Goal: Transaction & Acquisition: Purchase product/service

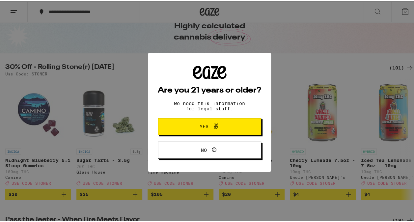
click at [244, 125] on button "Yes" at bounding box center [209, 124] width 103 height 17
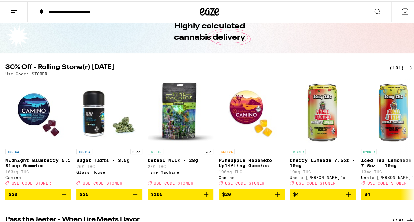
click at [75, 9] on div "**********" at bounding box center [86, 10] width 83 height 5
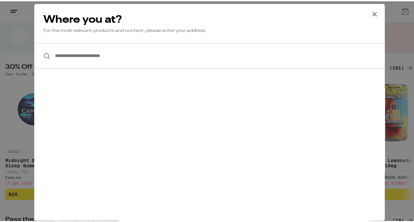
click at [91, 57] on input "**********" at bounding box center [209, 54] width 350 height 25
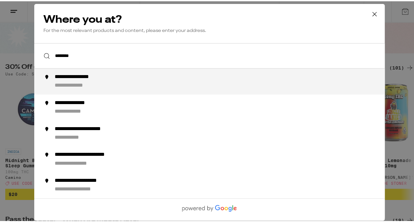
click at [94, 77] on div "**********" at bounding box center [84, 75] width 58 height 7
type input "**********"
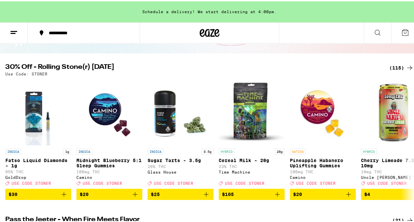
click at [110, 122] on img "Open page for Midnight Blueberry 5:1 Sleep Gummies from Camino" at bounding box center [109, 111] width 66 height 66
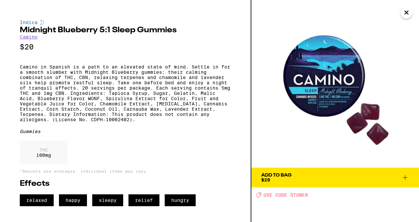
click at [405, 175] on icon at bounding box center [405, 177] width 8 height 8
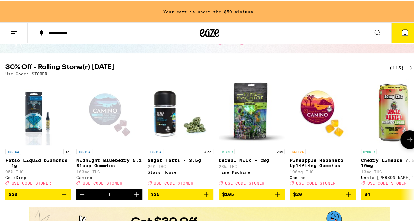
click at [138, 197] on icon "Increment" at bounding box center [137, 193] width 8 height 8
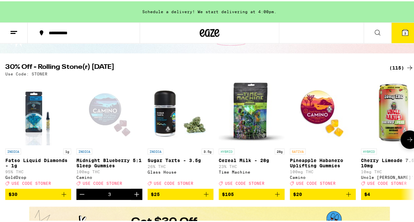
click at [138, 197] on icon "Increment" at bounding box center [137, 193] width 8 height 8
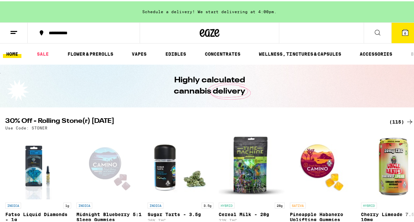
click at [373, 31] on icon at bounding box center [377, 31] width 8 height 8
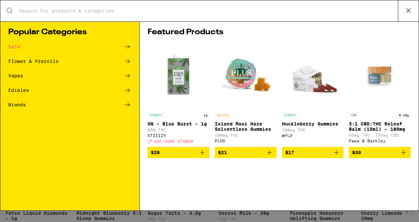
click at [44, 61] on div "Flower & Prerolls" at bounding box center [33, 61] width 50 height 5
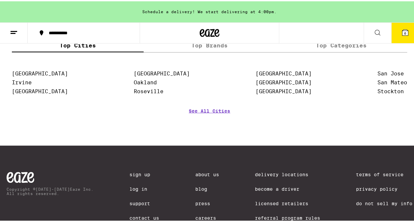
scroll to position [625, 0]
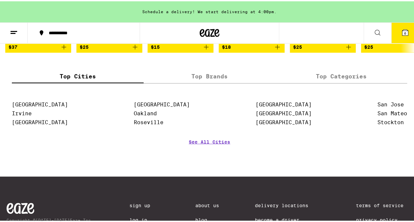
click at [218, 82] on label "Top Brands" at bounding box center [209, 75] width 132 height 14
click at [0, 0] on input "Top Brands" at bounding box center [0, 0] width 0 height 0
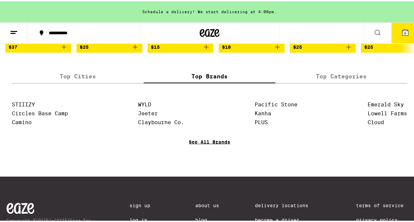
click at [224, 162] on link "See All Brands" at bounding box center [209, 150] width 41 height 24
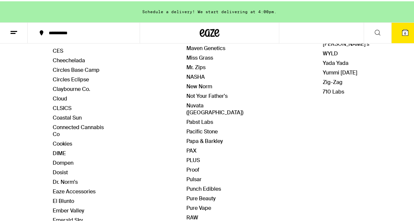
scroll to position [263, 0]
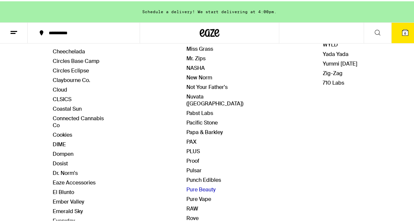
click at [198, 185] on link "Pure Beauty" at bounding box center [200, 188] width 29 height 7
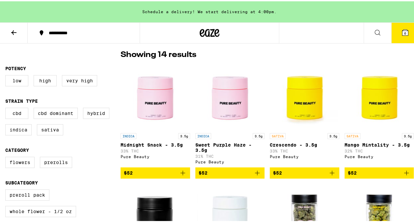
scroll to position [165, 0]
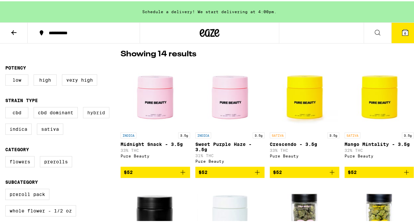
click at [95, 113] on label "Hybrid" at bounding box center [96, 111] width 26 height 11
click at [7, 107] on input "Hybrid" at bounding box center [7, 107] width 0 height 0
checkbox input "true"
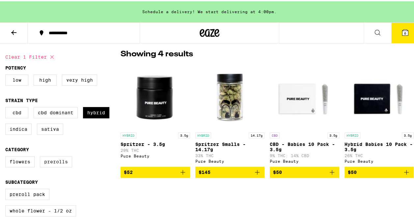
click at [67, 163] on label "Prerolls" at bounding box center [56, 160] width 32 height 11
click at [7, 156] on input "Prerolls" at bounding box center [7, 156] width 0 height 0
checkbox input "true"
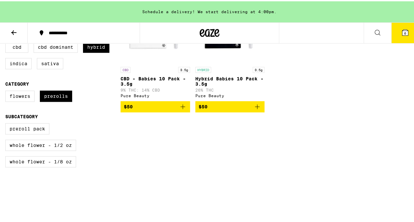
scroll to position [230, 0]
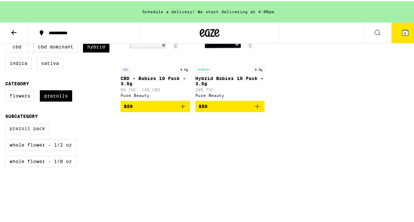
click at [41, 132] on label "Preroll Pack" at bounding box center [27, 126] width 44 height 11
click at [7, 123] on input "Preroll Pack" at bounding box center [7, 122] width 0 height 0
checkbox input "true"
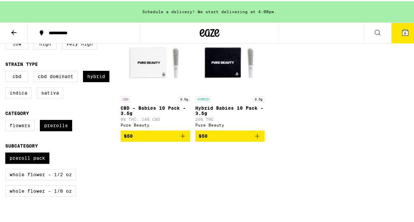
scroll to position [165, 0]
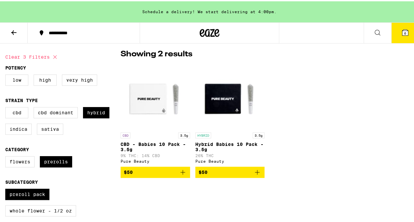
click at [253, 172] on icon "Add to bag" at bounding box center [257, 171] width 8 height 8
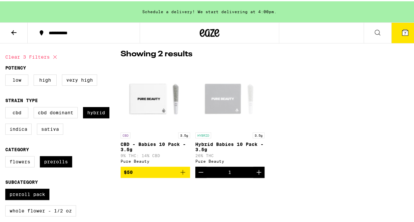
click at [255, 172] on icon "Increment" at bounding box center [259, 171] width 8 height 8
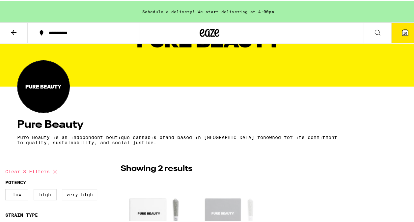
scroll to position [0, 0]
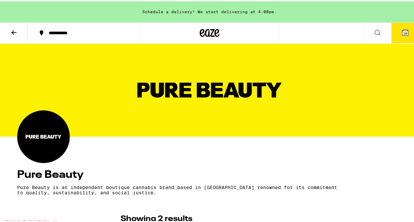
click at [401, 28] on icon at bounding box center [405, 31] width 8 height 8
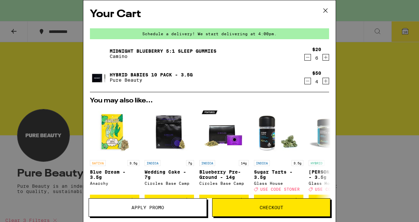
click at [40, 70] on div "Your Cart Schedule a delivery! We start delivering at 4:00pm. Midnight Blueberr…" at bounding box center [209, 111] width 419 height 222
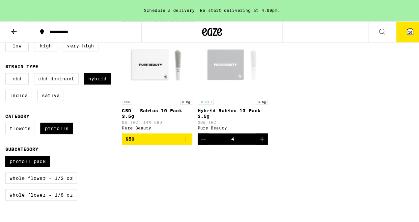
scroll to position [197, 0]
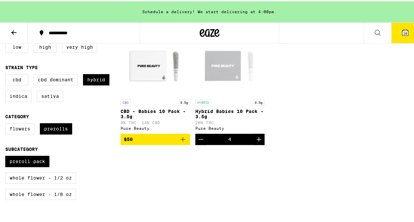
click at [403, 32] on span "10" at bounding box center [405, 32] width 4 height 4
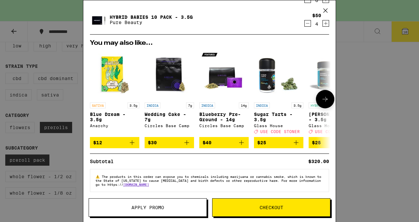
scroll to position [64, 0]
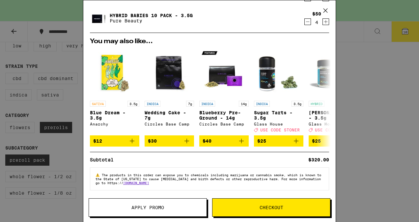
click at [183, 209] on span "Apply Promo" at bounding box center [147, 207] width 117 height 5
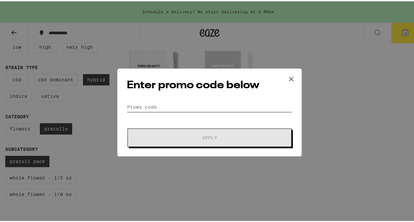
click at [178, 106] on input "Promo Code" at bounding box center [209, 106] width 165 height 10
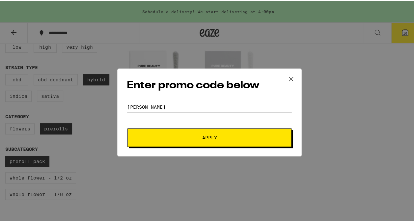
type input "STONER"
click at [202, 137] on span "Apply" at bounding box center [209, 136] width 15 height 5
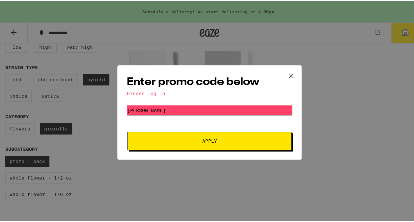
click at [295, 72] on button at bounding box center [291, 74] width 20 height 21
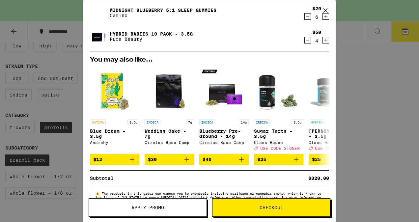
scroll to position [64, 0]
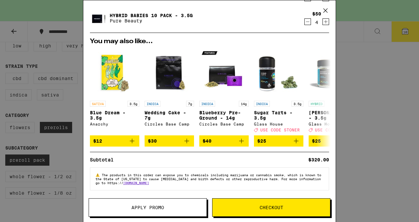
click at [272, 207] on span "Checkout" at bounding box center [271, 207] width 24 height 5
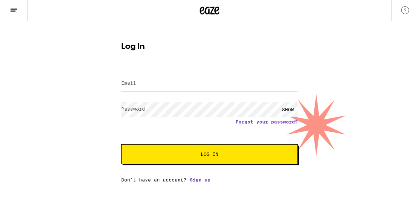
click at [177, 86] on input "Email" at bounding box center [209, 83] width 176 height 15
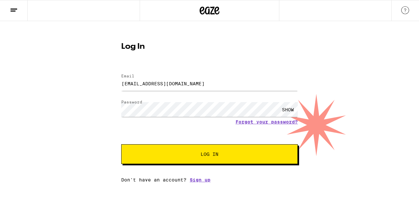
click at [288, 109] on div "SHOW" at bounding box center [288, 109] width 20 height 15
click at [235, 157] on button "Log In" at bounding box center [209, 154] width 176 height 20
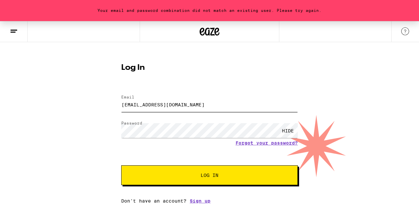
click at [203, 105] on input "[EMAIL_ADDRESS][DOMAIN_NAME]" at bounding box center [209, 104] width 176 height 15
type input "Millerk57@comcast.net"
click at [208, 176] on span "Log In" at bounding box center [209, 175] width 18 height 5
click at [260, 141] on link "Forgot your password?" at bounding box center [266, 142] width 62 height 5
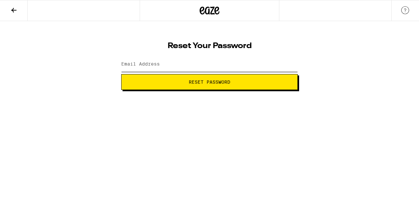
click at [172, 65] on input "Email Address" at bounding box center [209, 64] width 176 height 15
type input "[EMAIL_ADDRESS][DOMAIN_NAME]"
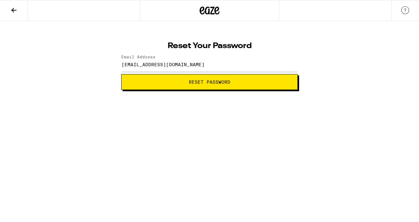
click at [187, 79] on button "Reset Password" at bounding box center [209, 82] width 176 height 16
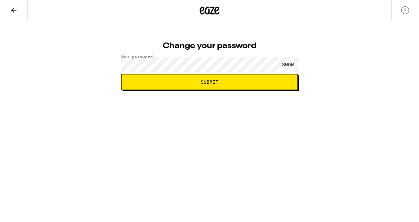
click at [288, 64] on div "SHOW" at bounding box center [288, 64] width 20 height 15
click at [190, 82] on span "Submit" at bounding box center [209, 82] width 165 height 5
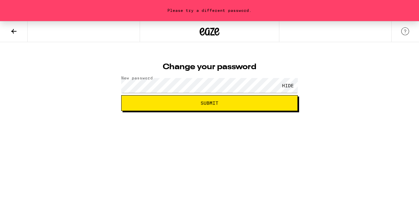
click at [226, 77] on div "HIDE" at bounding box center [209, 85] width 176 height 19
click at [276, 101] on span "Submit" at bounding box center [209, 103] width 165 height 5
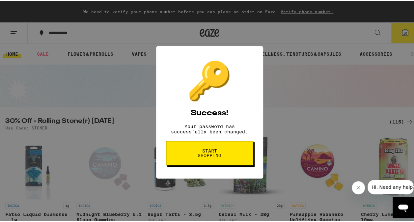
click at [235, 153] on button "Start shopping" at bounding box center [209, 152] width 87 height 24
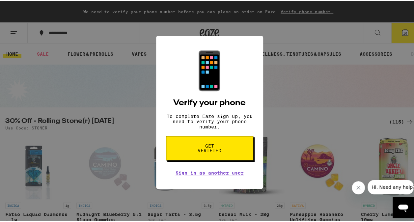
click at [228, 145] on button "Get verified" at bounding box center [209, 147] width 87 height 24
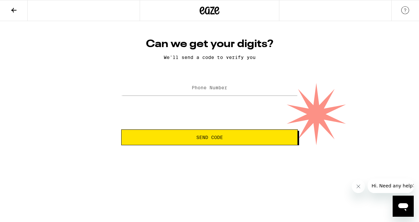
click at [216, 90] on label "Phone Number" at bounding box center [209, 87] width 36 height 5
type input "(404) 210-4528"
click at [213, 138] on span "Send Code" at bounding box center [209, 137] width 27 height 5
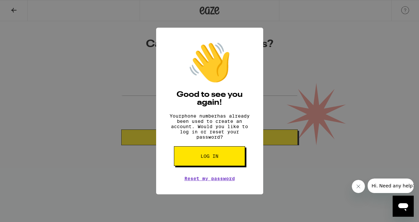
click at [296, 167] on div "👋 Good to see you again! Your phone number has already been used to create an a…" at bounding box center [209, 111] width 419 height 222
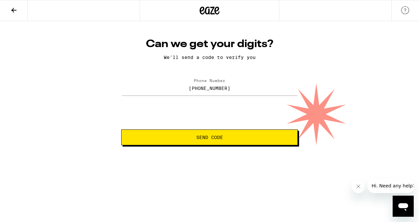
click at [234, 141] on button "Send Code" at bounding box center [209, 137] width 176 height 16
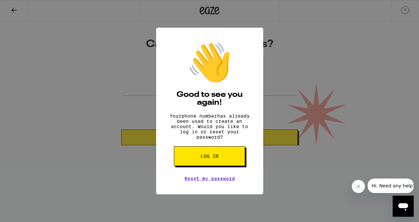
click at [225, 158] on button "Log in" at bounding box center [209, 156] width 71 height 20
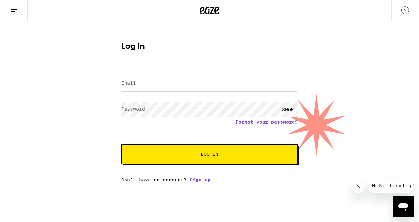
type input "millerkhogan@gmail.com"
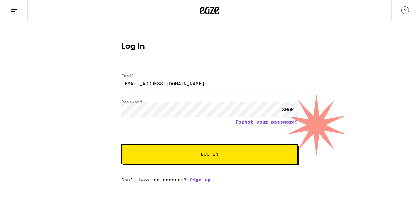
click at [284, 108] on div "SHOW" at bounding box center [288, 109] width 20 height 15
click at [254, 149] on button "Log In" at bounding box center [209, 154] width 176 height 20
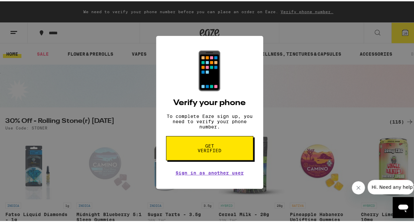
click at [213, 149] on span "Get verified" at bounding box center [209, 146] width 34 height 9
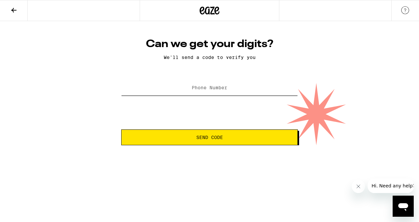
click at [221, 85] on input "Phone Number" at bounding box center [209, 88] width 176 height 15
type input "(404) 210-4528"
click at [217, 140] on span "Send Code" at bounding box center [209, 137] width 27 height 5
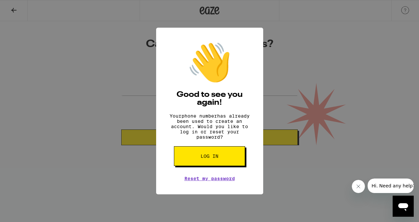
click at [223, 160] on button "Log in" at bounding box center [209, 156] width 71 height 20
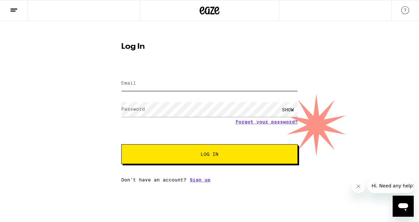
type input "millerkhogan@gmail.com"
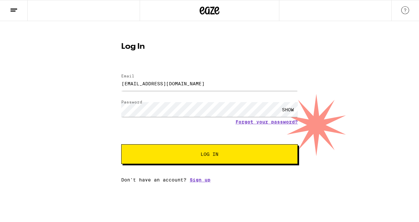
click at [279, 160] on button "Log In" at bounding box center [209, 154] width 176 height 20
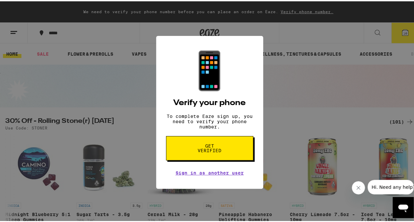
click at [368, 70] on div "📱 Verify your phone To complete Eaze sign up, you need to verify your phone num…" at bounding box center [209, 111] width 419 height 222
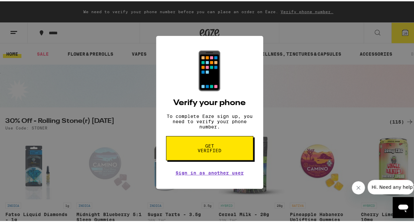
click at [243, 86] on div "📱 Verify your phone To complete Eaze sign up, you need to verify your phone num…" at bounding box center [209, 111] width 107 height 153
click at [203, 147] on span "Get verified" at bounding box center [209, 146] width 34 height 9
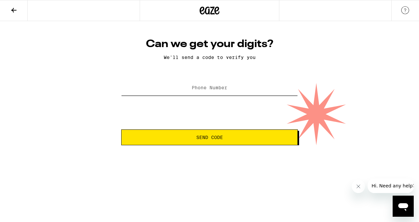
click at [205, 92] on input "Phone Number" at bounding box center [209, 88] width 176 height 15
type input "(404) 210-4528"
click at [194, 141] on button "Send Code" at bounding box center [209, 137] width 176 height 16
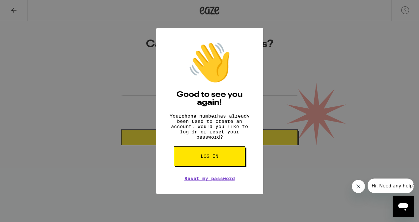
click at [202, 156] on button "Log in" at bounding box center [209, 156] width 71 height 20
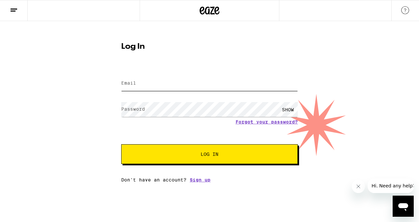
type input "millerkhogan@gmail.com"
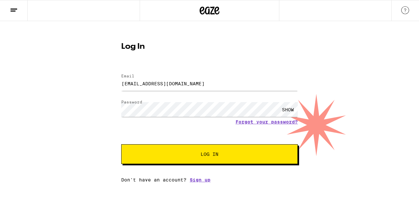
click at [286, 107] on div "SHOW" at bounding box center [288, 109] width 20 height 15
click at [275, 120] on link "Forgot your password?" at bounding box center [266, 121] width 62 height 5
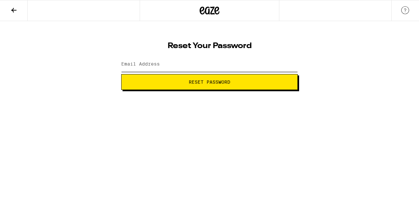
click at [208, 65] on input "Email Address" at bounding box center [209, 64] width 176 height 15
type input "millerkhogan@gmail.com"
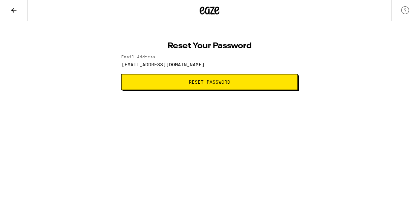
click at [217, 80] on span "Reset Password" at bounding box center [209, 82] width 41 height 5
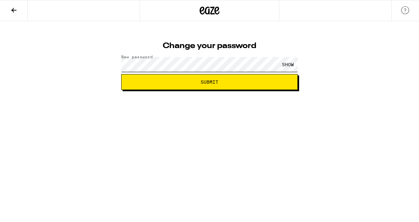
click at [278, 64] on div "SHOW" at bounding box center [209, 64] width 176 height 19
click at [278, 63] on div "SHOW" at bounding box center [288, 64] width 20 height 15
click at [256, 85] on button "Submit" at bounding box center [209, 82] width 176 height 16
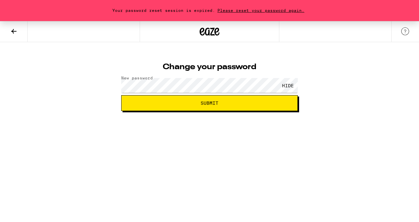
click at [173, 101] on span "Submit" at bounding box center [209, 103] width 165 height 5
click at [307, 97] on div "Your password reset session is expired. Please reset your password again. Chang…" at bounding box center [209, 66] width 419 height 90
click at [170, 102] on span "Submit" at bounding box center [209, 103] width 165 height 5
click at [234, 102] on span "Submit" at bounding box center [209, 103] width 165 height 5
click at [250, 10] on span "Please reset your password again." at bounding box center [260, 10] width 91 height 4
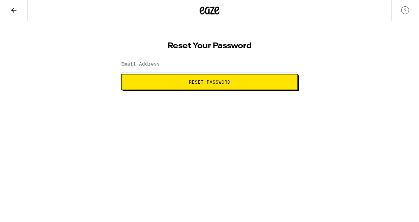
click at [163, 66] on input "Email Address" at bounding box center [209, 64] width 176 height 15
type input "[EMAIL_ADDRESS][DOMAIN_NAME]"
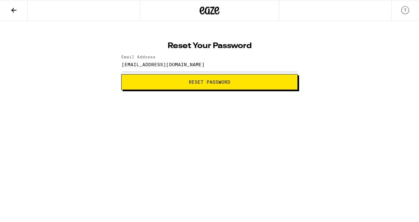
click at [189, 78] on button "Reset Password" at bounding box center [209, 82] width 176 height 16
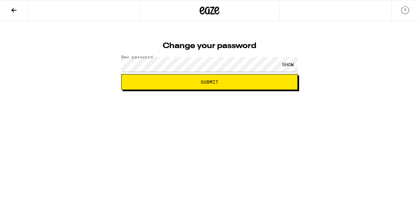
click at [286, 64] on div "SHOW" at bounding box center [288, 64] width 20 height 15
click at [260, 83] on span "Submit" at bounding box center [209, 82] width 165 height 5
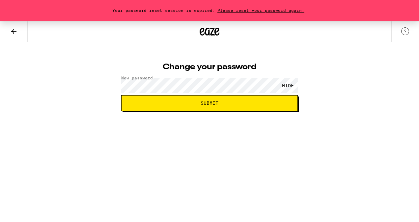
click at [207, 102] on span "Submit" at bounding box center [209, 103] width 18 height 5
click at [261, 103] on span "Submit" at bounding box center [209, 103] width 165 height 5
click at [265, 11] on span "Please reset your password again." at bounding box center [260, 10] width 91 height 4
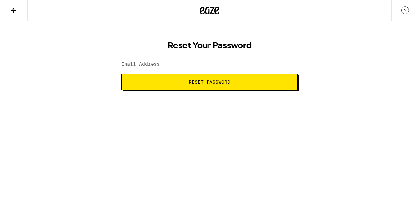
click at [169, 63] on input "Email Address" at bounding box center [209, 64] width 176 height 15
type input "[EMAIL_ADDRESS][DOMAIN_NAME]"
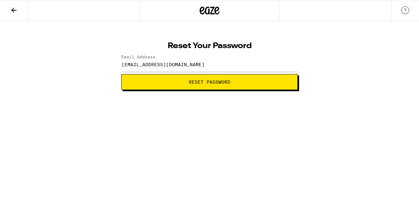
click at [215, 81] on span "Reset Password" at bounding box center [209, 82] width 41 height 5
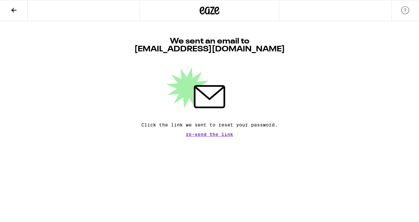
click at [203, 134] on span "Re-send the link" at bounding box center [209, 134] width 47 height 5
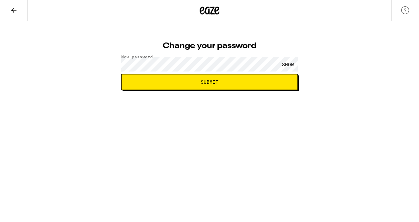
click at [274, 82] on span "Submit" at bounding box center [209, 82] width 165 height 5
click at [144, 64] on label "New password" at bounding box center [139, 63] width 36 height 5
click at [275, 83] on span "Submit" at bounding box center [209, 82] width 165 height 5
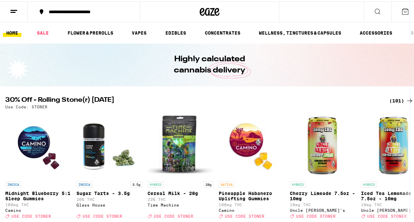
click at [401, 9] on icon at bounding box center [405, 10] width 8 height 8
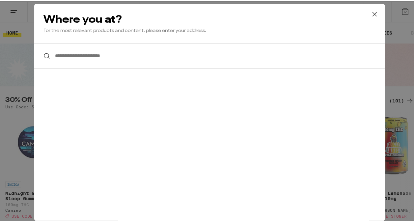
click at [123, 57] on input "**********" at bounding box center [209, 54] width 350 height 25
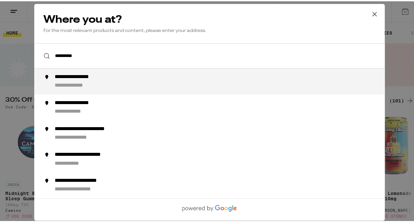
click at [116, 71] on li "**********" at bounding box center [209, 80] width 350 height 26
type input "**********"
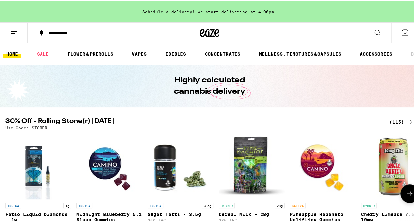
click at [121, 160] on img "Open page for Midnight Blueberry 5:1 Sleep Gummies from Camino" at bounding box center [109, 165] width 66 height 66
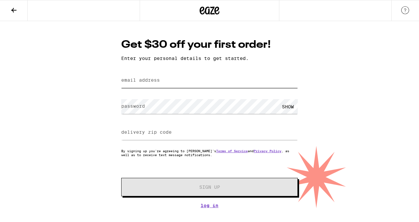
type input "[EMAIL_ADDRESS][DOMAIN_NAME]"
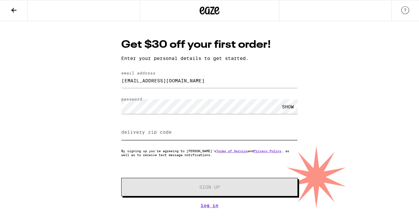
click at [168, 129] on input "delivery zip code" at bounding box center [209, 132] width 176 height 15
type input "94566"
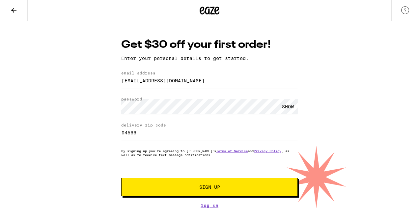
click at [287, 106] on div "SHOW" at bounding box center [288, 106] width 20 height 15
click at [209, 208] on link "Log In" at bounding box center [209, 205] width 176 height 5
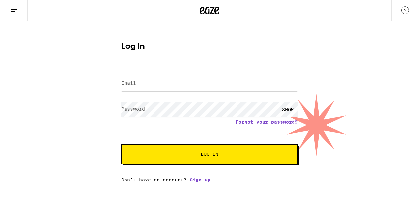
type input "[EMAIL_ADDRESS][DOMAIN_NAME]"
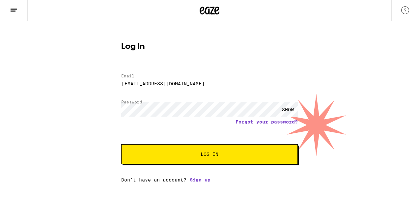
click at [288, 107] on div "SHOW" at bounding box center [288, 109] width 20 height 15
click at [256, 122] on link "Forgot your password?" at bounding box center [266, 121] width 62 height 5
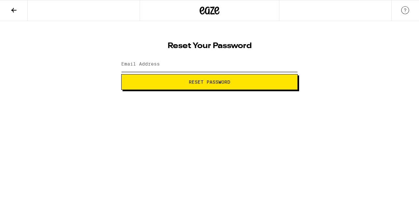
click at [198, 62] on input "Email Address" at bounding box center [209, 64] width 176 height 15
type input "[EMAIL_ADDRESS][DOMAIN_NAME]"
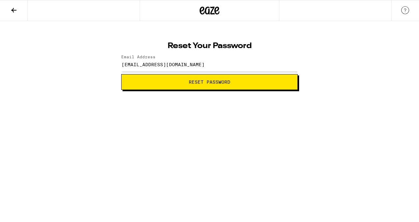
click at [203, 84] on span "Reset Password" at bounding box center [209, 82] width 41 height 5
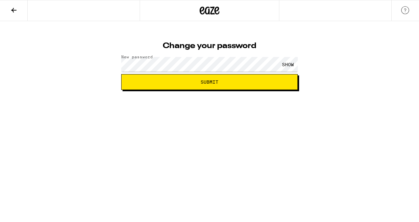
click at [254, 83] on span "Submit" at bounding box center [209, 82] width 165 height 5
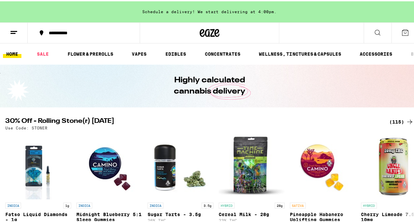
click at [73, 30] on div "**********" at bounding box center [86, 31] width 83 height 5
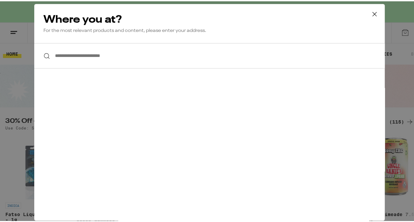
click at [372, 11] on icon at bounding box center [374, 13] width 4 height 4
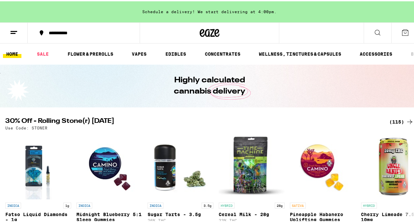
click at [16, 30] on line at bounding box center [14, 30] width 7 height 0
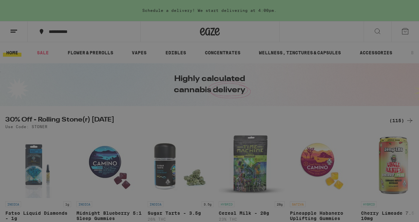
click at [86, 33] on span "Log In" at bounding box center [92, 35] width 18 height 5
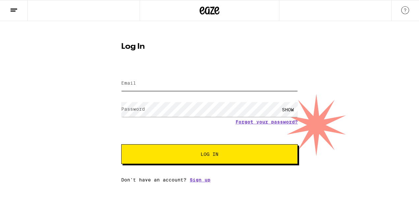
type input "[EMAIL_ADDRESS][DOMAIN_NAME]"
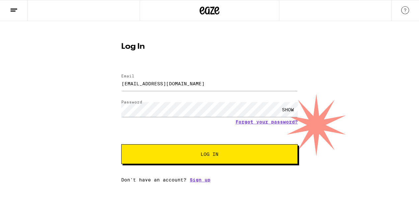
click at [286, 107] on div "SHOW" at bounding box center [288, 109] width 20 height 15
click at [242, 158] on button "Log In" at bounding box center [209, 154] width 176 height 20
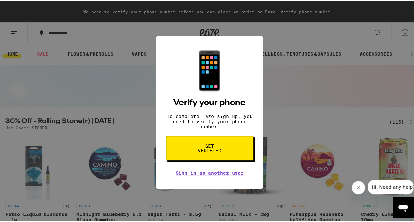
click at [210, 150] on span "Get verified" at bounding box center [209, 146] width 34 height 9
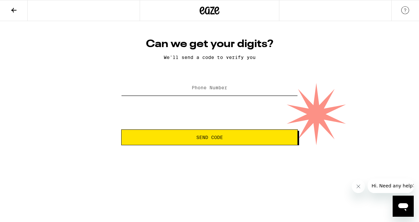
click at [206, 85] on input "Phone Number" at bounding box center [209, 88] width 176 height 15
type input "(404) 210-4528"
click at [206, 139] on span "Send Code" at bounding box center [209, 137] width 27 height 5
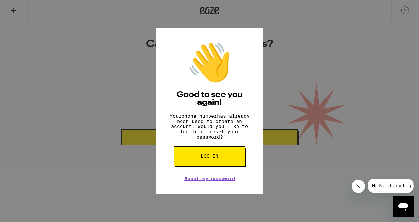
click at [215, 158] on span "Log in" at bounding box center [209, 156] width 18 height 5
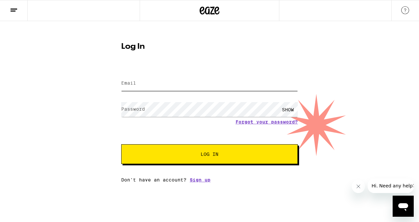
type input "[EMAIL_ADDRESS][DOMAIN_NAME]"
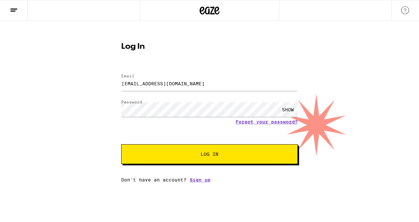
click at [292, 109] on div "SHOW" at bounding box center [288, 109] width 20 height 15
click at [256, 156] on span "Log In" at bounding box center [209, 154] width 123 height 5
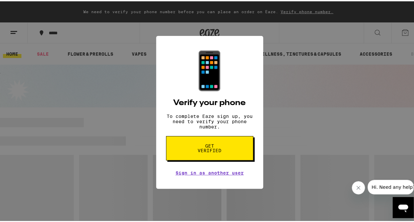
click at [215, 151] on span "Get verified" at bounding box center [209, 146] width 34 height 9
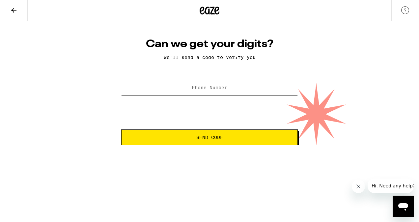
click at [226, 84] on input "Phone Number" at bounding box center [209, 88] width 176 height 15
type input "(404) 210-4528"
click at [198, 138] on span "Send Code" at bounding box center [209, 137] width 27 height 5
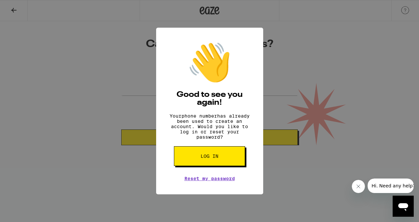
click at [216, 165] on button "Log in" at bounding box center [209, 156] width 71 height 20
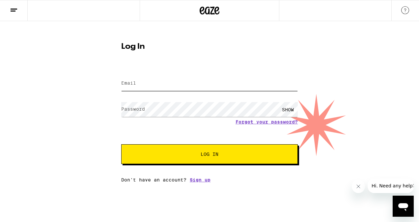
type input "[EMAIL_ADDRESS][DOMAIN_NAME]"
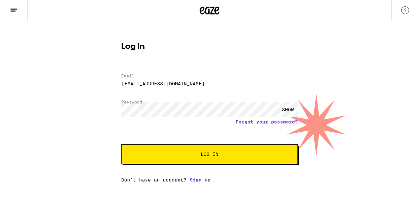
click at [220, 153] on span "Log In" at bounding box center [209, 154] width 123 height 5
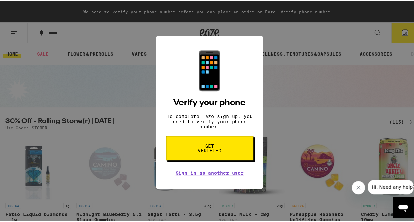
click at [387, 189] on span "Hi. Need any help?" at bounding box center [392, 186] width 43 height 5
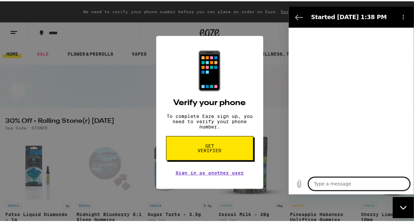
type textarea "x"
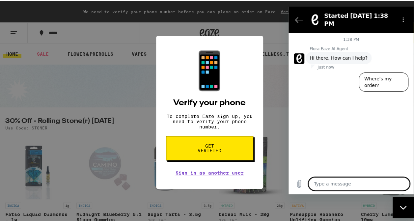
type textarea "N"
type textarea "x"
type textarea "Np"
type textarea "x"
type textarea "N"
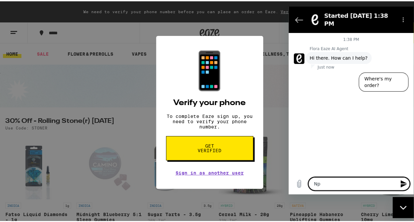
type textarea "x"
type textarea "No"
type textarea "x"
type textarea "Not"
type textarea "x"
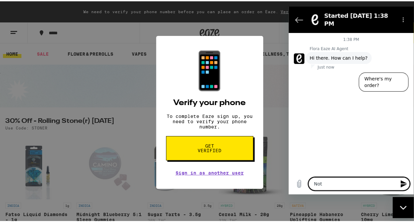
type textarea "Not"
type textarea "x"
type textarea "Not a"
type textarea "x"
type textarea "Not ab"
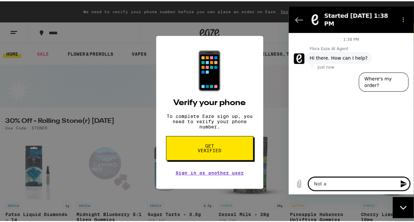
type textarea "x"
type textarea "Not abe"
type textarea "x"
type textarea "Not abe"
type textarea "x"
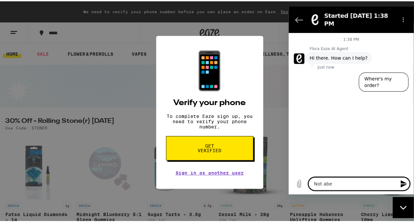
type textarea "Not abe t"
type textarea "x"
type textarea "Not abe to"
type textarea "x"
type textarea "Not abe t"
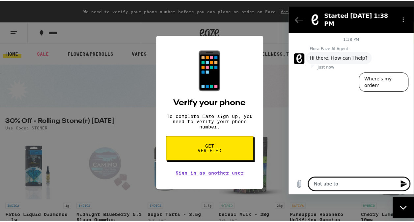
type textarea "x"
type textarea "Not abe"
type textarea "x"
type textarea "Not abe"
type textarea "x"
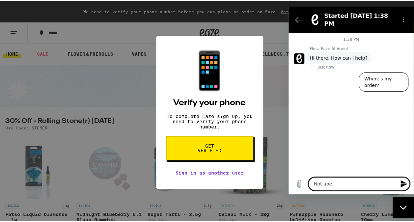
type textarea "Not ab"
type textarea "x"
type textarea "Not abl"
type textarea "x"
type textarea "Not able"
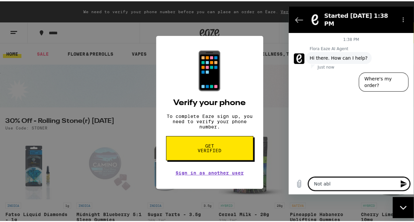
type textarea "x"
type textarea "Not able"
type textarea "x"
type textarea "Not able t"
type textarea "x"
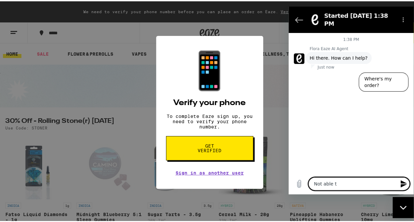
type textarea "Not able to"
type textarea "x"
type textarea "Not able to"
type textarea "x"
type textarea "Not able to l"
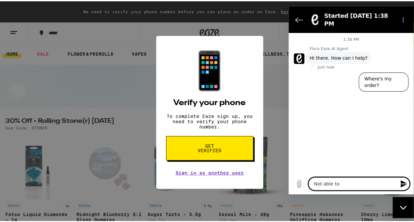
type textarea "x"
type textarea "Not able to lo"
type textarea "x"
type textarea "Not able to log"
type textarea "x"
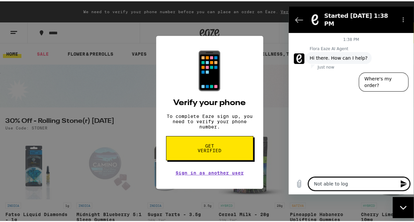
type textarea "Not able to log"
type textarea "x"
type textarea "Not able to log i"
type textarea "x"
type textarea "Not able to log in"
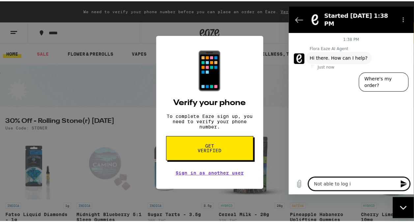
type textarea "x"
type textarea "Not able to log in"
type textarea "x"
type textarea "Not able to log in o"
type textarea "x"
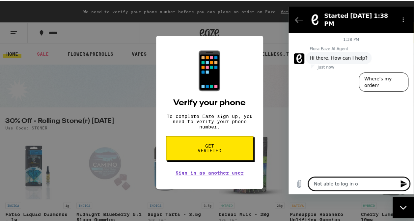
type textarea "Not able to log in or"
type textarea "x"
type textarea "Not able to log in or"
type textarea "x"
type textarea "Not able to log in or r"
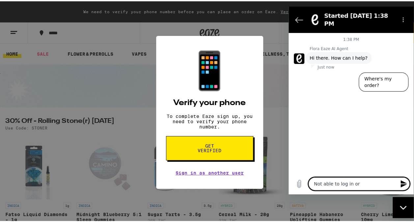
type textarea "x"
type textarea "Not able to log in or re"
type textarea "x"
type textarea "Not able to log in or res"
type textarea "x"
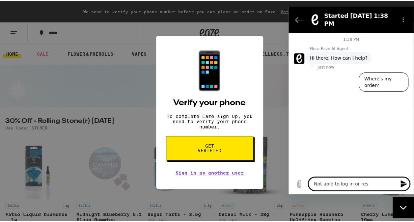
type textarea "Not able to log in or rese"
type textarea "x"
type textarea "Not able to log in or reset"
type textarea "x"
type textarea "Not able to log in or reset"
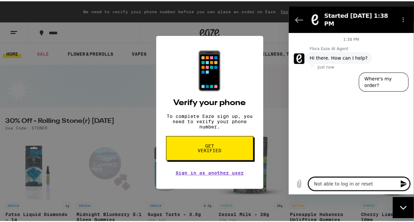
type textarea "x"
type textarea "Not able to log in or reset p"
type textarea "x"
type textarea "Not able to log in or reset pa"
type textarea "x"
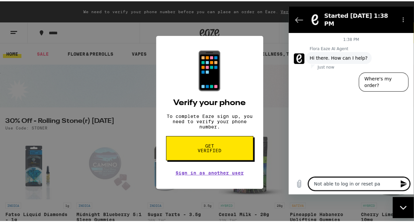
type textarea "Not able to log in or reset pa"
click at [402, 183] on icon "Send message" at bounding box center [403, 183] width 6 height 7
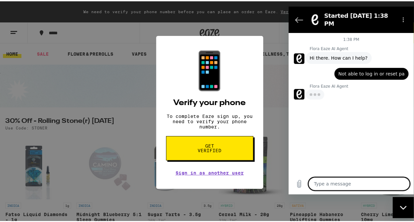
type textarea "x"
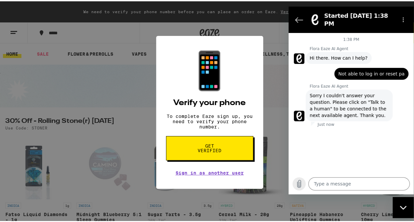
click at [300, 182] on icon "Upload file" at bounding box center [299, 183] width 8 height 8
click at [403, 13] on button "Options menu" at bounding box center [402, 19] width 13 height 13
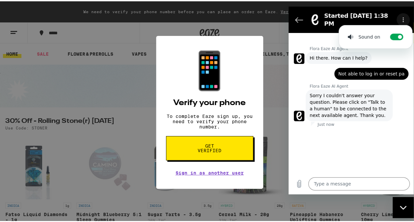
click at [404, 13] on button "Options menu" at bounding box center [402, 19] width 13 height 13
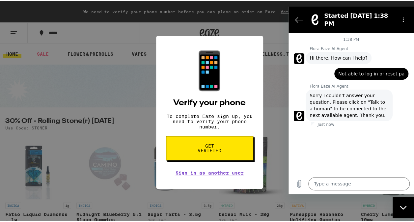
click at [360, 138] on div "1:38 PM Flora Eaze AI Agent Flora Eaze AI Agent says: Hi there. How can I help?…" at bounding box center [350, 103] width 125 height 140
click at [299, 16] on icon "Back to the conversation list" at bounding box center [299, 19] width 8 height 8
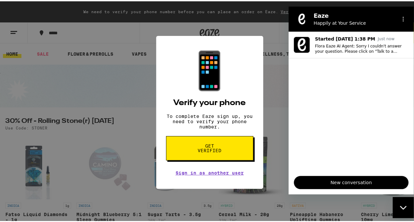
click at [316, 182] on span "New conversation" at bounding box center [350, 182] width 103 height 8
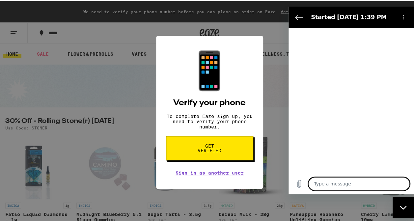
type textarea "x"
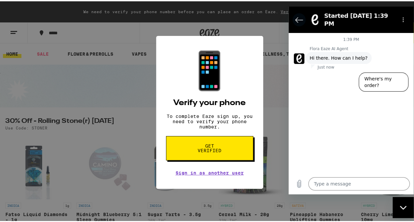
click at [293, 14] on button "Back to the conversation list" at bounding box center [298, 19] width 13 height 13
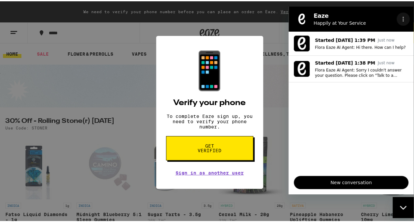
click at [400, 15] on button "Options menu" at bounding box center [402, 18] width 13 height 13
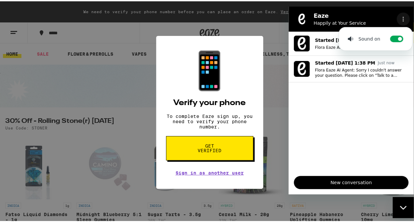
click at [402, 17] on circle "Options menu" at bounding box center [402, 16] width 1 height 1
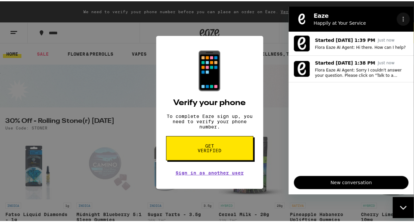
click at [403, 16] on icon "Options menu" at bounding box center [402, 18] width 5 height 5
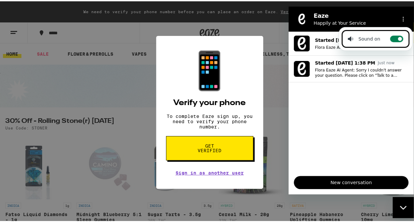
click at [397, 36] on icon at bounding box center [399, 38] width 5 height 5
click at [397, 36] on input "Toggle sound notifications" at bounding box center [396, 38] width 13 height 7
checkbox input "false"
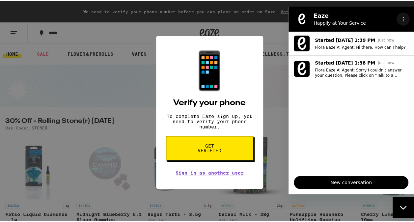
click at [403, 15] on button "Options menu" at bounding box center [402, 18] width 13 height 13
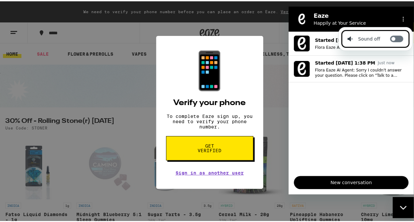
click at [398, 37] on label "Toggle sound notifications" at bounding box center [396, 38] width 13 height 7
click at [398, 37] on input "Toggle sound notifications" at bounding box center [396, 38] width 13 height 7
checkbox input "true"
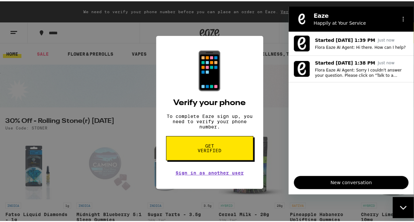
click at [266, 110] on div "📱 Verify your phone To complete Eaze sign up, you need to verify your phone num…" at bounding box center [209, 111] width 419 height 222
click at [405, 209] on icon "Close messaging window" at bounding box center [402, 207] width 7 height 4
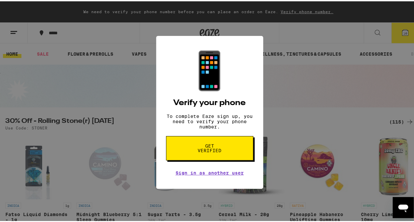
click at [352, 152] on div "📱 Verify your phone To complete Eaze sign up, you need to verify your phone num…" at bounding box center [209, 111] width 419 height 222
click at [308, 66] on div "📱 Verify your phone To complete Eaze sign up, you need to verify your phone num…" at bounding box center [209, 111] width 419 height 222
click at [203, 148] on span "Get verified" at bounding box center [209, 146] width 34 height 9
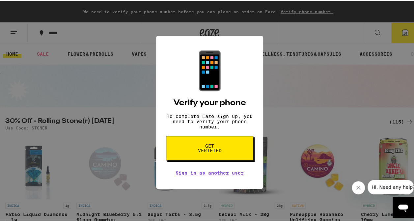
click at [366, 69] on div "📱 Verify your phone To complete Eaze sign up, you need to verify your phone num…" at bounding box center [209, 111] width 419 height 222
click at [223, 174] on link "Sign in as another user" at bounding box center [209, 171] width 68 height 5
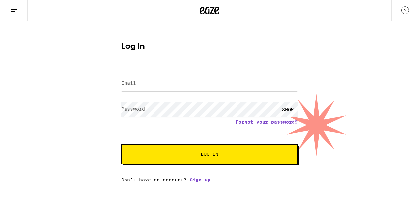
type input "[EMAIL_ADDRESS][DOMAIN_NAME]"
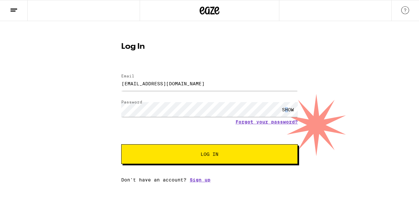
click at [287, 107] on div "SHOW" at bounding box center [288, 109] width 20 height 15
click at [267, 152] on button "Log In" at bounding box center [209, 154] width 176 height 20
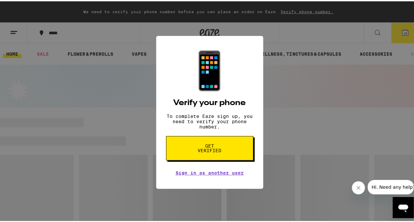
click at [206, 151] on span "Get verified" at bounding box center [209, 146] width 34 height 9
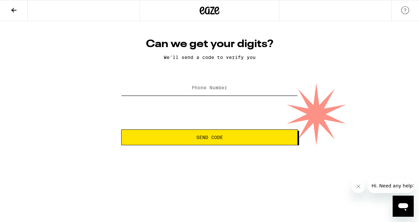
click at [194, 94] on input "Phone Number" at bounding box center [209, 88] width 176 height 15
type input "[PHONE_NUMBER]"
click at [218, 140] on span "Send Code" at bounding box center [209, 137] width 27 height 5
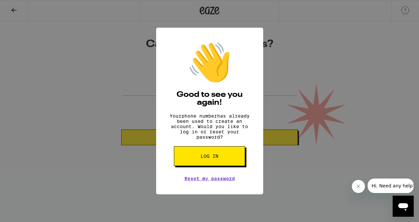
click at [215, 158] on span "Log in" at bounding box center [209, 156] width 18 height 5
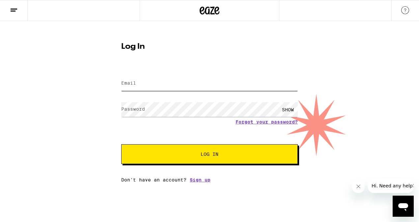
type input "[EMAIL_ADDRESS][DOMAIN_NAME]"
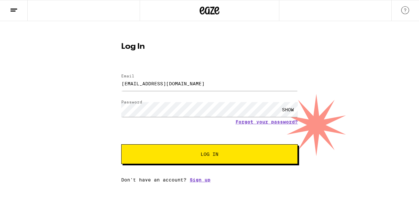
click at [290, 107] on div "SHOW" at bounding box center [288, 109] width 20 height 15
click at [255, 156] on span "Log In" at bounding box center [209, 154] width 123 height 5
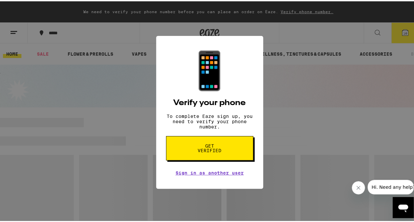
click at [217, 149] on span "Get verified" at bounding box center [209, 146] width 34 height 9
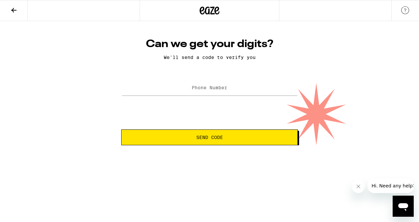
click at [381, 183] on span "Hi. Need any help?" at bounding box center [392, 185] width 43 height 5
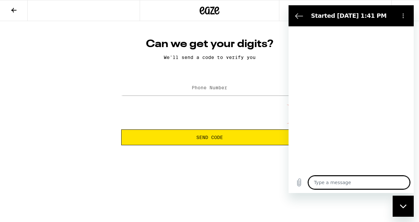
type textarea "x"
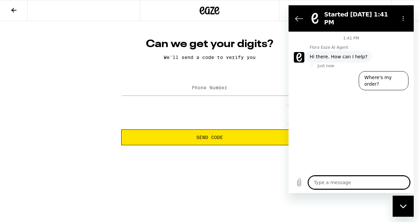
type textarea "T"
type textarea "x"
type textarea "Ta"
type textarea "x"
type textarea "Tal"
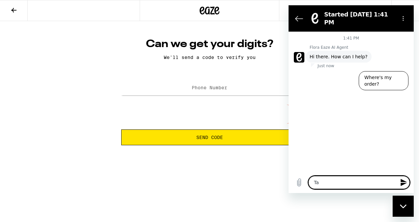
type textarea "x"
type textarea "Talk"
type textarea "x"
type textarea "Talk"
type textarea "x"
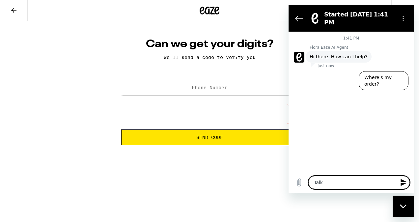
type textarea "Talk t"
type textarea "x"
type textarea "Talk to"
type textarea "x"
type textarea "Talk to"
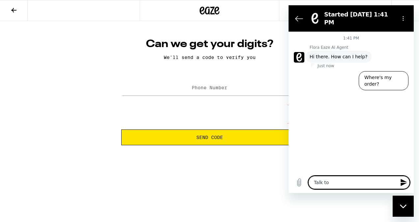
type textarea "x"
type textarea "Talk to a"
type textarea "x"
type textarea "Talk to a"
type textarea "x"
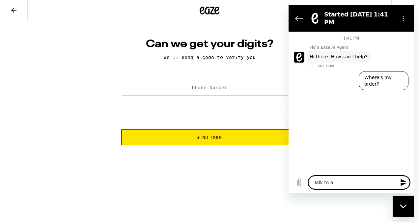
type textarea "Talk to a p"
type textarea "x"
type textarea "Talk to a pe"
type textarea "x"
type textarea "Talk to a per"
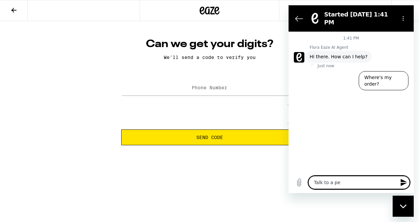
type textarea "x"
type textarea "Talk to a pers"
type textarea "x"
type textarea "Talk to a perso"
type textarea "x"
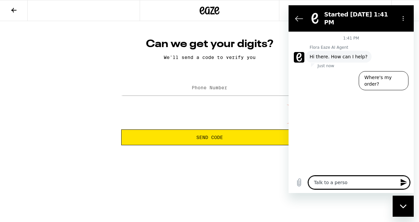
type textarea "Talk to a person"
type textarea "x"
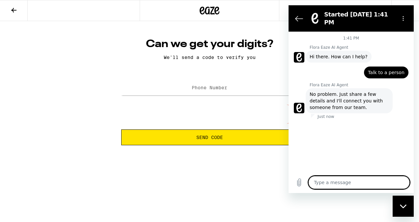
type textarea "x"
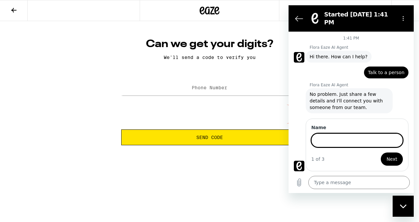
click at [341, 133] on input "Name" at bounding box center [356, 140] width 91 height 14
type input "Karen Miller"
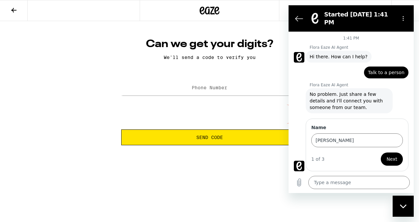
click at [393, 155] on span "Next" at bounding box center [391, 159] width 11 height 8
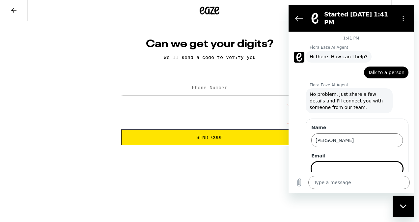
scroll to position [22, 0]
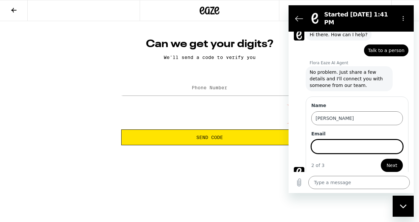
click at [357, 141] on input "Email" at bounding box center [356, 147] width 91 height 14
type input "[EMAIL_ADDRESS][DOMAIN_NAME]"
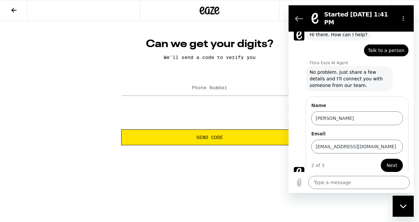
click at [388, 161] on span "Next" at bounding box center [391, 165] width 11 height 8
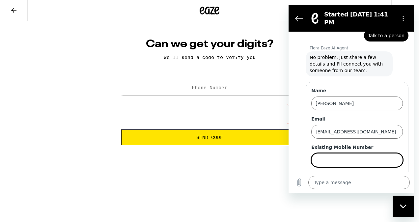
scroll to position [50, 0]
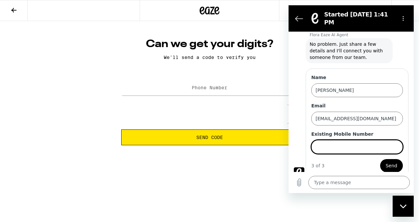
click at [353, 143] on input "Existing Mobile Number" at bounding box center [356, 147] width 91 height 14
type input "4042104528"
click at [388, 162] on span "Send" at bounding box center [391, 166] width 12 height 8
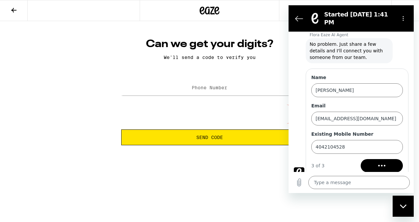
scroll to position [22, 0]
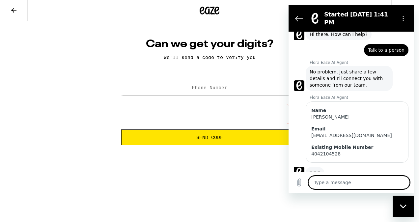
type textarea "x"
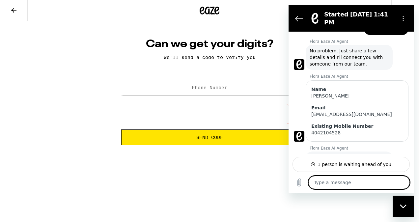
scroll to position [61, 0]
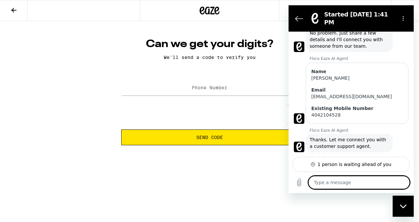
type textarea "o"
type textarea "x"
type textarea "ok"
type textarea "x"
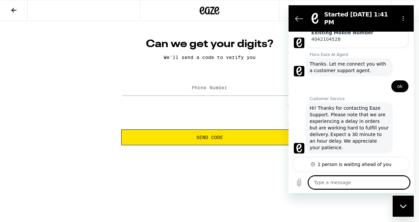
scroll to position [138, 0]
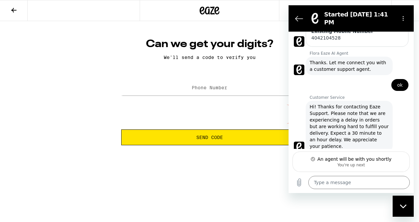
type textarea "x"
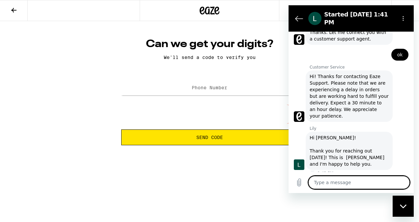
scroll to position [168, 0]
click at [324, 180] on textarea at bounding box center [358, 182] width 101 height 13
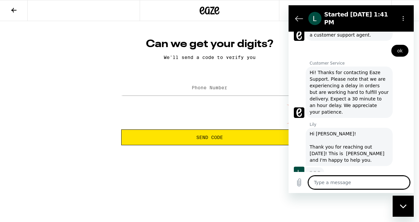
scroll to position [172, 0]
type textarea "I"
type textarea "x"
type textarea "I"
type textarea "x"
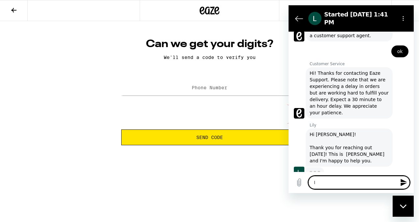
type textarea "I n"
type textarea "x"
type textarea "I ne"
type textarea "x"
type textarea "I nee"
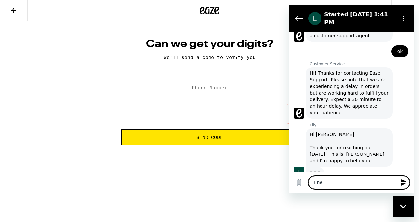
type textarea "x"
type textarea "I need"
type textarea "x"
type textarea "I need"
type textarea "x"
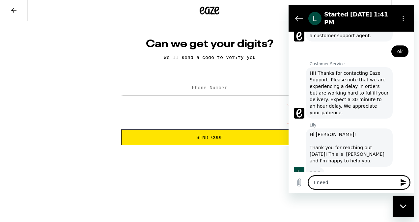
type textarea "I need t"
type textarea "x"
type textarea "I need to"
type textarea "x"
type textarea "I need to"
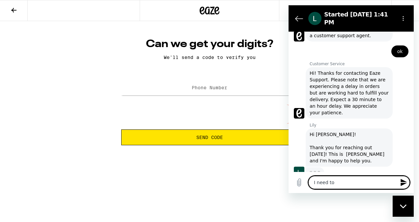
type textarea "x"
type textarea "I need to r"
type textarea "x"
type textarea "I need to re"
type textarea "x"
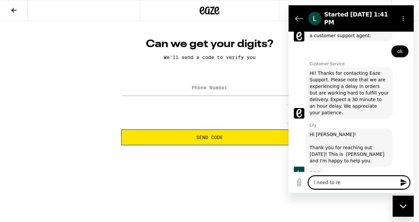
type textarea "I need to res"
type textarea "x"
type textarea "I need to rese"
type textarea "x"
type textarea "I need to reset"
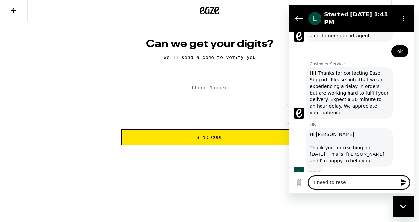
type textarea "x"
type textarea "I need to reset my password"
type textarea "x"
type textarea "I need to reset my password"
type textarea "x"
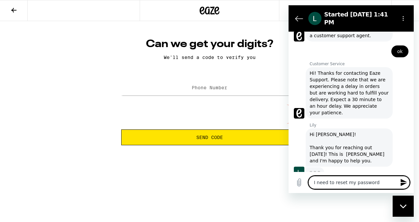
type textarea "I need to reset my password a"
type textarea "x"
type textarea "I need to reset my password an"
type textarea "x"
type textarea "I need to reset my password and"
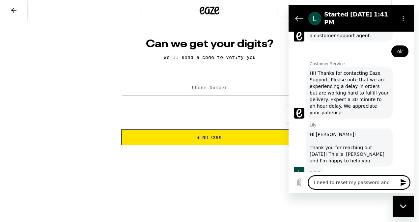
type textarea "x"
type textarea "I need to reset my password and"
type textarea "x"
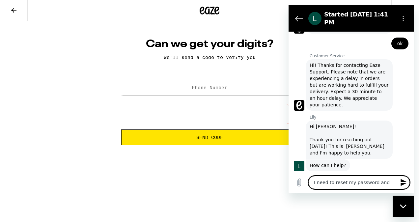
scroll to position [181, 0]
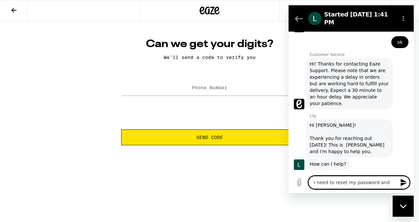
type textarea "I need to reset my password and w"
type textarea "x"
type textarea "I need to reset my password and wh"
type textarea "x"
type textarea "I need to reset my password and whe"
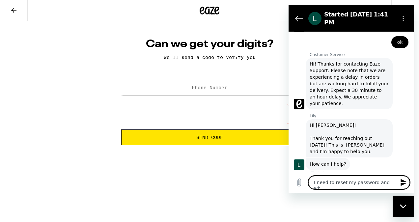
type textarea "x"
type textarea "I need to reset my password and when"
type textarea "x"
type textarea "I need to reset my password and when"
type textarea "x"
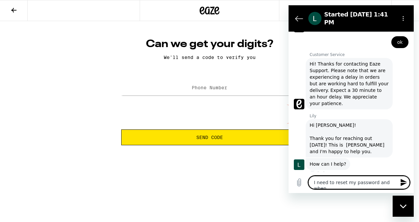
type textarea "I need to reset my password and when I"
type textarea "x"
type textarea "I need to reset my password and when I"
type textarea "x"
type textarea "I need to reset my password and when I p"
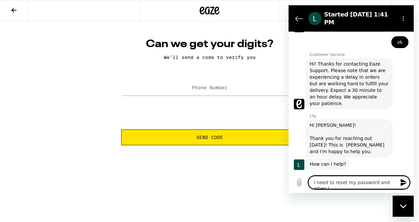
type textarea "x"
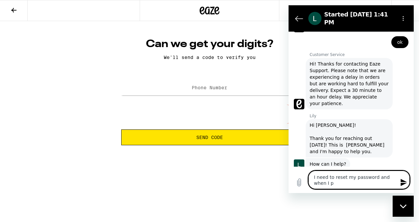
type textarea "I need to reset my password and when I pu"
type textarea "x"
type textarea "I need to reset my password and when I put"
type textarea "x"
type textarea "I need to reset my password and when I put"
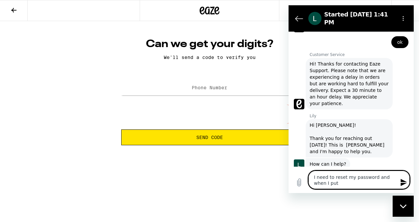
type textarea "x"
type textarea "I need to reset my password and when I put i"
type textarea "x"
type textarea "I need to reset my password and when I put in"
type textarea "x"
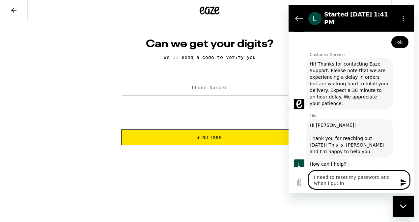
type textarea "I need to reset my password and when I put in"
type textarea "x"
type textarea "I need to reset my password and when I put in m"
type textarea "x"
type textarea "I need to reset my password and when I put in my"
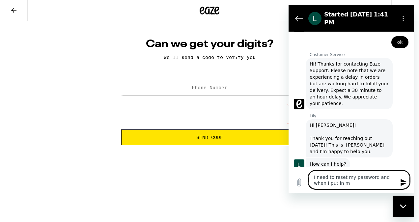
type textarea "x"
type textarea "I need to reset my password and when I put in my"
type textarea "x"
type textarea "I need to reset my password and when I put in my p"
type textarea "x"
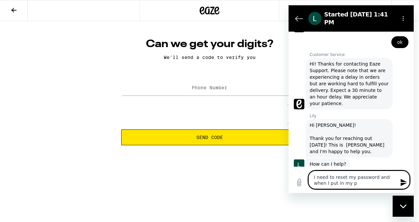
type textarea "I need to reset my password and when I put in my ph"
type textarea "x"
type textarea "I need to reset my password and when I put in my pho"
type textarea "x"
type textarea "I need to reset my password and when I put in my phon"
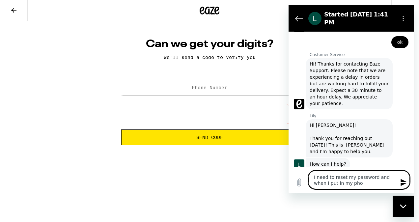
type textarea "x"
type textarea "I need to reset my password and when I put in my phone"
type textarea "x"
type textarea "I need to reset my password and when I put in my phone"
type textarea "x"
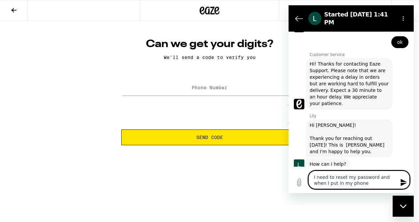
type textarea "I need to reset my password and when I put in my phone n"
type textarea "x"
type textarea "I need to reset my password and when I put in my phone nu"
type textarea "x"
type textarea "I need to reset my password and when I put in my phone num"
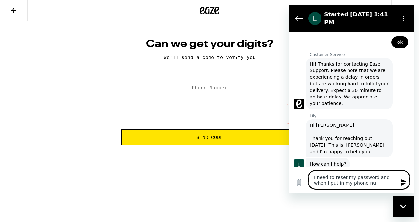
type textarea "x"
type textarea "I need to reset my password and when I put in my phone numb"
type textarea "x"
type textarea "I need to reset my password and when I put in my phone numbe"
type textarea "x"
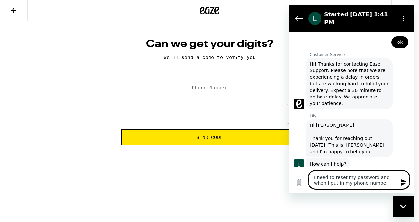
type textarea "I need to reset my password and when I put in my phone number"
type textarea "x"
type textarea "I need to reset my password and when I put in my phone number"
type textarea "x"
type textarea "I need to reset my password and when I put in my phone number"
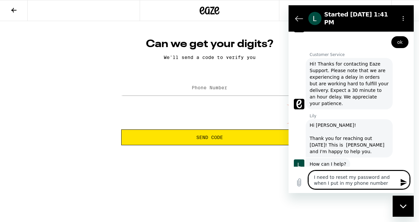
type textarea "x"
type textarea "I need to reset my password and when I put in my phone numbe"
type textarea "x"
type textarea "I need to reset my password and when I put in my phone numb"
type textarea "x"
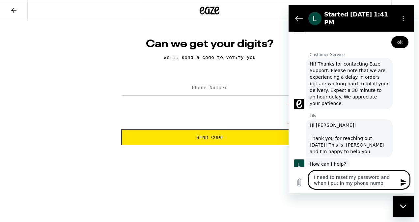
type textarea "I need to reset my password and when I put in my phone num"
type textarea "x"
type textarea "I need to reset my password and when I put in my phone nu"
type textarea "x"
type textarea "I need to reset my password and when I put in my phone n"
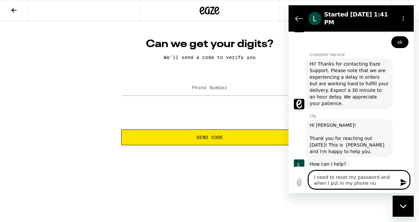
type textarea "x"
type textarea "I need to reset my password and when I put in my phone"
type textarea "x"
type textarea "I need to reset my password and when I put in my phone"
type textarea "x"
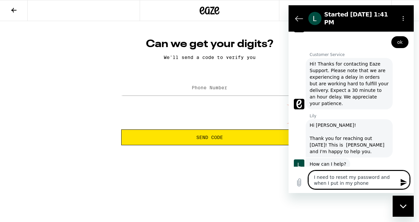
type textarea "I need to reset my password and when I put in my phon"
type textarea "x"
type textarea "I need to reset my password and when I put in my pho"
type textarea "x"
type textarea "I need to reset my password and when I put in my ph"
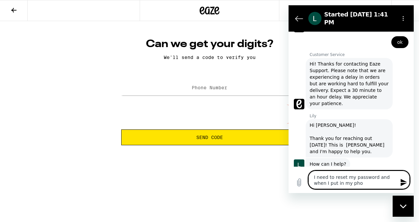
type textarea "x"
type textarea "I need to reset my password and when I put in my p"
type textarea "x"
type textarea "I need to reset my password and when I put in my"
type textarea "x"
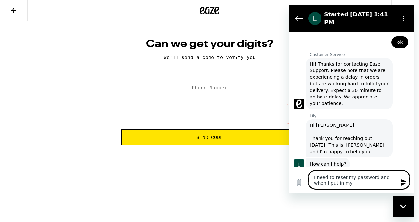
type textarea "I need to reset my password and when I put in my"
type textarea "x"
type textarea "I need to reset my password and when I put in m"
type textarea "x"
type textarea "I need to reset my password and when I put in"
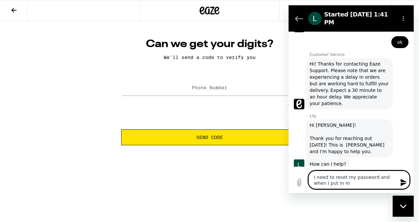
type textarea "x"
type textarea "I need to reset my password and when I put in"
type textarea "x"
type textarea "I need to reset my password and when I put i"
type textarea "x"
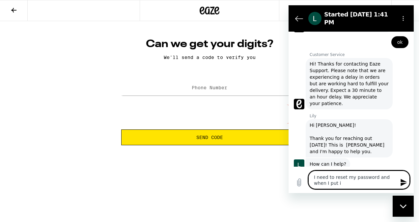
type textarea "I need to reset my password and when I put"
type textarea "x"
type textarea "I need to reset my password and when I put"
type textarea "x"
type textarea "I need to reset my password and when I pu"
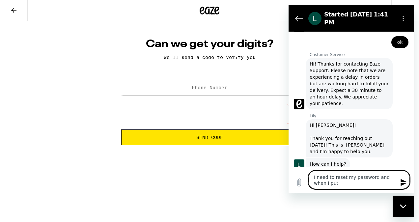
type textarea "x"
type textarea "I need to reset my password and when I p"
type textarea "x"
type textarea "I need to reset my password and when I"
type textarea "x"
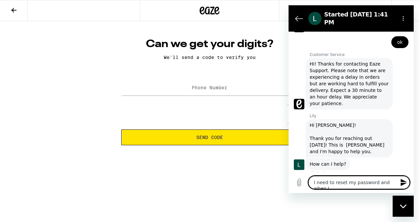
type textarea "I need to reset my password and when I"
type textarea "x"
type textarea "I need to reset my password and when"
type textarea "x"
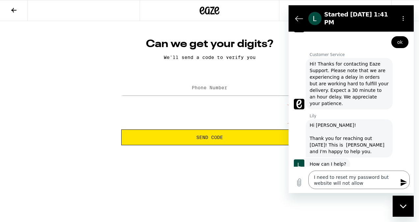
click at [400, 182] on icon "Send message" at bounding box center [403, 182] width 6 height 7
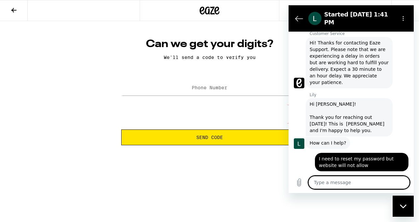
scroll to position [203, 0]
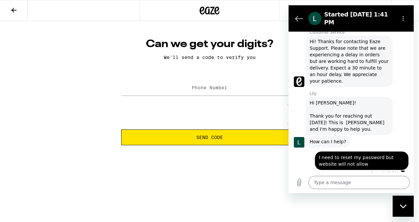
click at [369, 158] on span "I need to reset my password but website will not allow" at bounding box center [361, 160] width 86 height 13
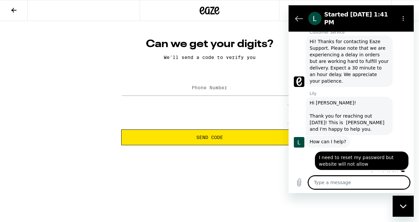
click at [355, 183] on textarea at bounding box center [358, 182] width 101 height 13
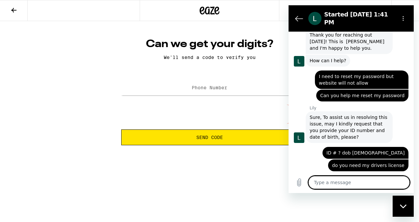
scroll to position [286, 0]
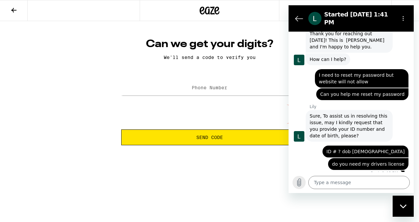
click at [299, 180] on icon "Upload file" at bounding box center [299, 182] width 8 height 8
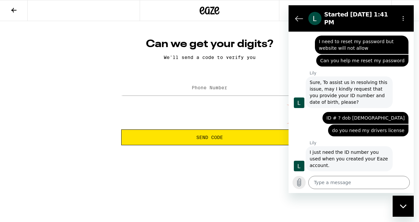
scroll to position [320, 0]
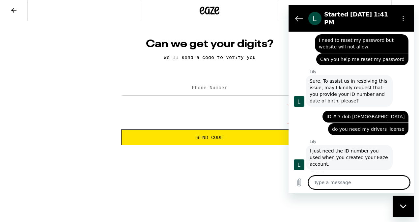
click at [332, 186] on textarea at bounding box center [358, 182] width 101 height 13
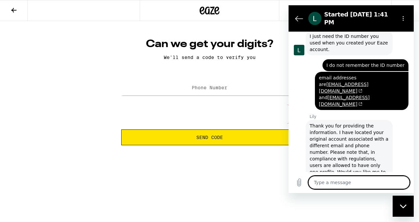
scroll to position [436, 0]
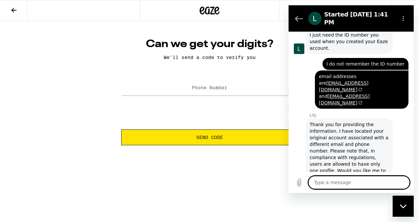
click at [338, 182] on textarea at bounding box center [358, 182] width 101 height 13
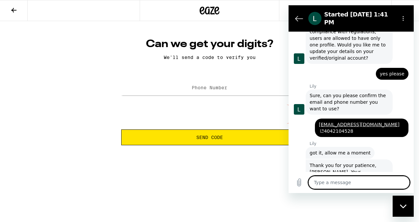
scroll to position [563, 0]
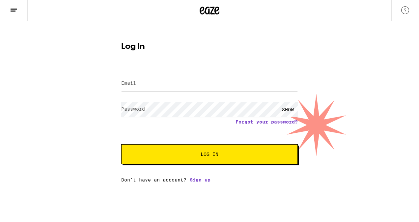
type input "[EMAIL_ADDRESS][DOMAIN_NAME]"
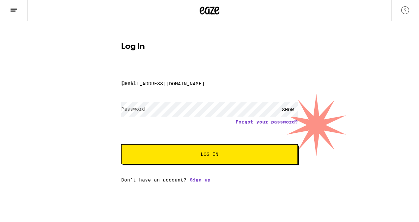
click at [290, 109] on div "SHOW" at bounding box center [288, 109] width 20 height 15
click at [86, 103] on div "Log In Email Email [EMAIL_ADDRESS][DOMAIN_NAME] Password Password HIDE Forgot y…" at bounding box center [209, 101] width 419 height 161
click at [266, 134] on form "Email Email [EMAIL_ADDRESS][DOMAIN_NAME] Password Password HIDE Forgot your pas…" at bounding box center [209, 115] width 176 height 97
click at [261, 153] on span "Log In" at bounding box center [209, 154] width 123 height 5
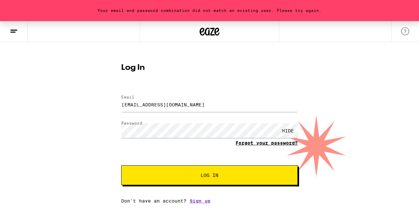
click at [261, 140] on link "Forgot your password?" at bounding box center [266, 142] width 62 height 5
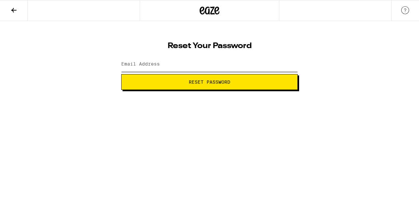
click at [172, 66] on input "Email Address" at bounding box center [209, 64] width 176 height 15
type input "[EMAIL_ADDRESS][DOMAIN_NAME]"
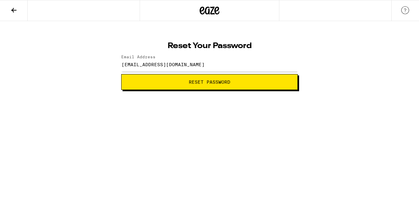
click at [208, 79] on button "Reset Password" at bounding box center [209, 82] width 176 height 16
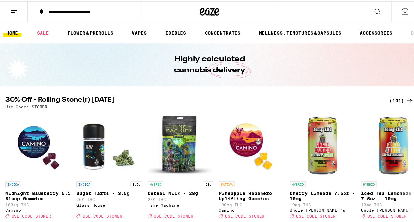
click at [85, 8] on div "**********" at bounding box center [86, 10] width 83 height 5
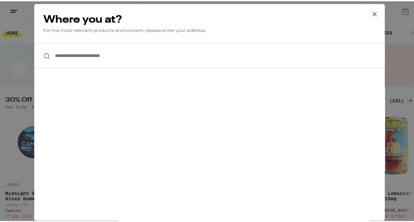
click at [75, 58] on input "**********" at bounding box center [209, 54] width 350 height 25
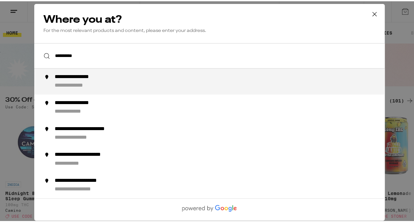
click at [90, 82] on div "**********" at bounding box center [223, 79] width 336 height 15
type input "**********"
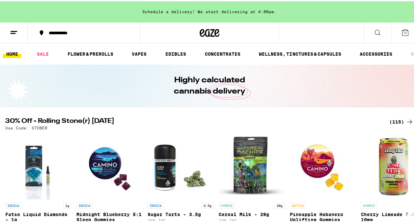
scroll to position [33, 0]
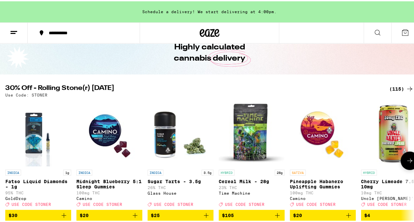
click at [109, 132] on img "Open page for Midnight Blueberry 5:1 Sleep Gummies from Camino" at bounding box center [109, 132] width 66 height 66
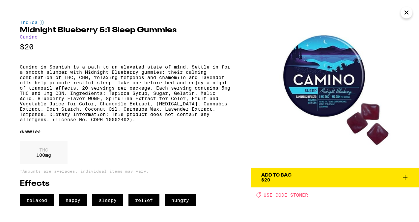
click at [406, 174] on icon at bounding box center [405, 177] width 8 height 8
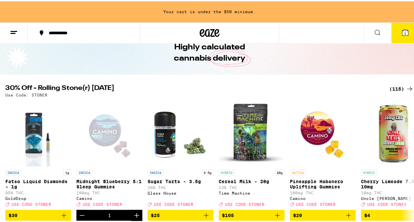
click at [402, 32] on icon at bounding box center [405, 31] width 8 height 8
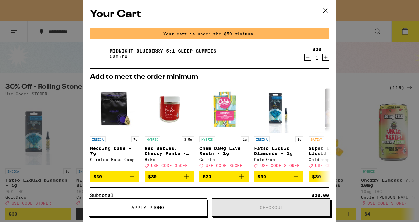
click at [322, 56] on icon "Increment" at bounding box center [325, 57] width 6 height 8
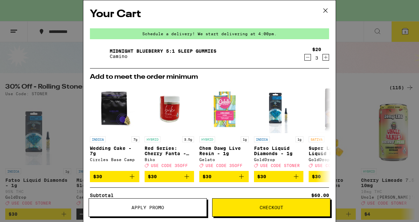
click at [322, 56] on icon "Increment" at bounding box center [325, 57] width 6 height 8
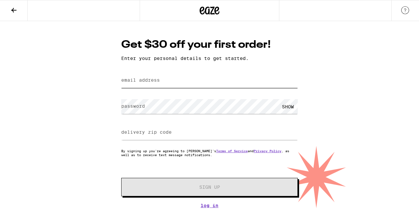
type input "[EMAIL_ADDRESS][DOMAIN_NAME]"
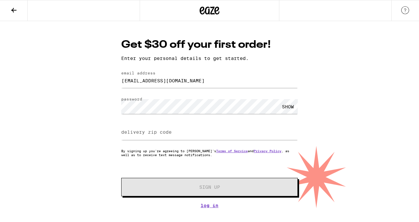
click at [286, 106] on div "SHOW" at bounding box center [288, 106] width 20 height 15
click at [193, 132] on input "delivery zip code" at bounding box center [209, 132] width 176 height 15
type input "94566"
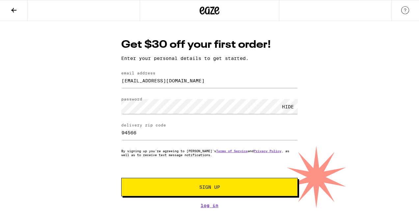
click at [206, 189] on span "Sign Up" at bounding box center [209, 187] width 21 height 5
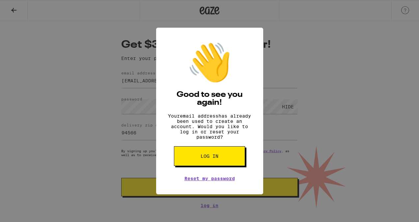
click at [219, 161] on button "Log in" at bounding box center [209, 156] width 71 height 20
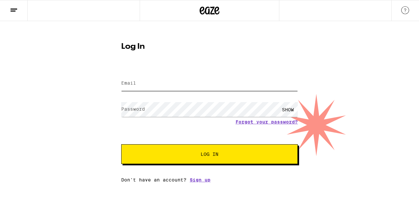
type input "[EMAIL_ADDRESS][DOMAIN_NAME]"
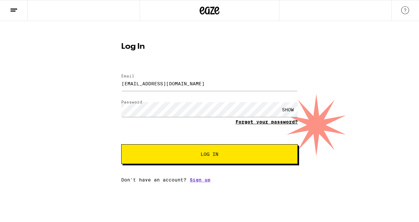
click at [252, 124] on link "Forgot your password?" at bounding box center [266, 121] width 62 height 5
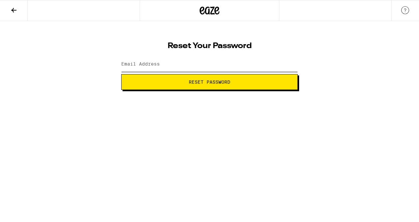
click at [160, 63] on input "Email Address" at bounding box center [209, 64] width 176 height 15
type input "[EMAIL_ADDRESS][DOMAIN_NAME]"
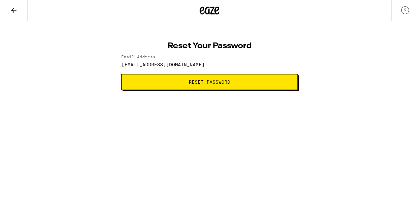
click at [189, 80] on span "Reset Password" at bounding box center [209, 82] width 41 height 5
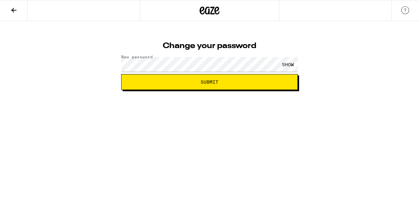
click at [278, 64] on div "SHOW" at bounding box center [288, 64] width 20 height 15
click at [268, 85] on button "Submit" at bounding box center [209, 82] width 176 height 16
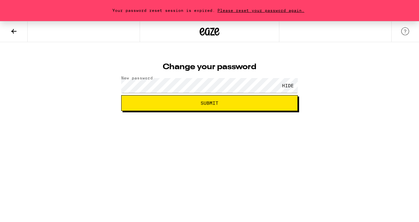
click at [262, 9] on span "Please reset your password again." at bounding box center [260, 10] width 91 height 4
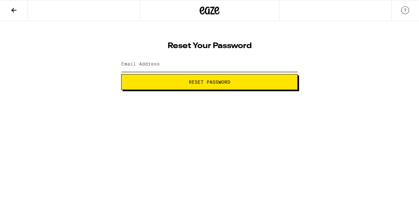
click at [199, 63] on input "Email Address" at bounding box center [209, 64] width 176 height 15
type input "[EMAIL_ADDRESS][DOMAIN_NAME]"
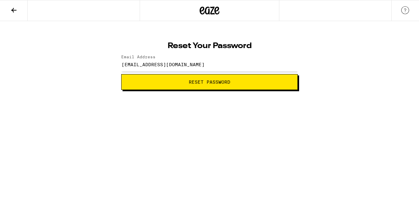
click at [204, 81] on span "Reset Password" at bounding box center [209, 82] width 41 height 5
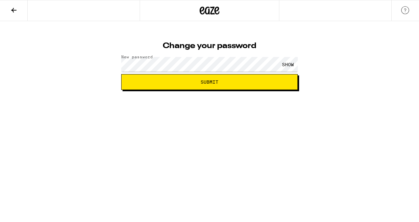
click at [291, 63] on div "SHOW" at bounding box center [288, 64] width 20 height 15
click at [250, 81] on span "Submit" at bounding box center [209, 82] width 165 height 5
click at [282, 65] on div "SHOW" at bounding box center [288, 64] width 20 height 15
click at [57, 60] on div "Change your password New password HIDE Submit" at bounding box center [209, 55] width 419 height 69
click at [109, 90] on html "Change your password New password HIDE Submit" at bounding box center [209, 45] width 419 height 90
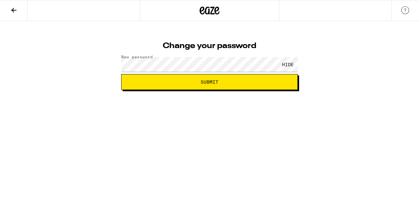
click at [177, 81] on span "Submit" at bounding box center [209, 82] width 165 height 5
